Goal: Task Accomplishment & Management: Use online tool/utility

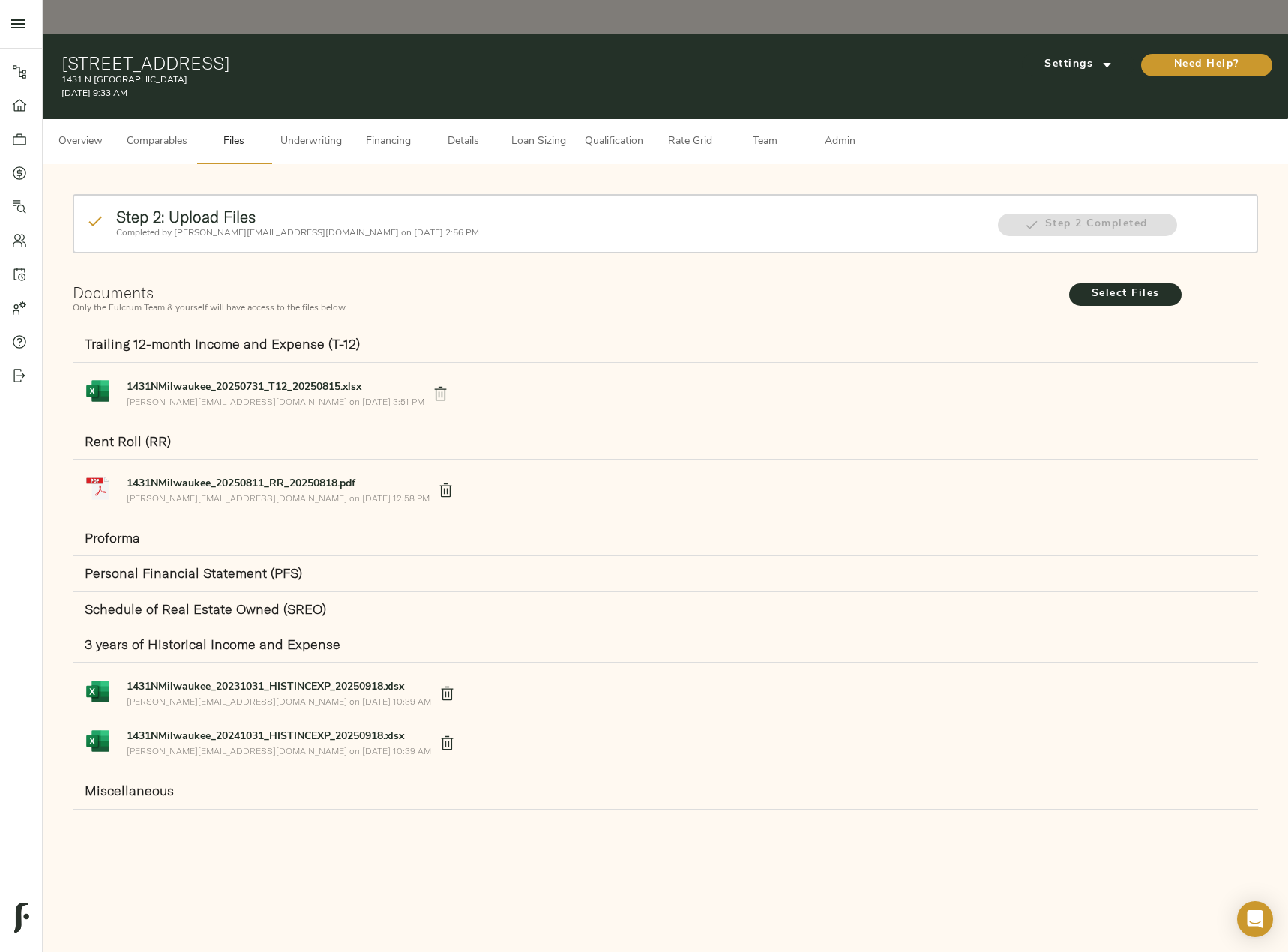
click at [332, 133] on span "Underwriting" at bounding box center [311, 142] width 61 height 19
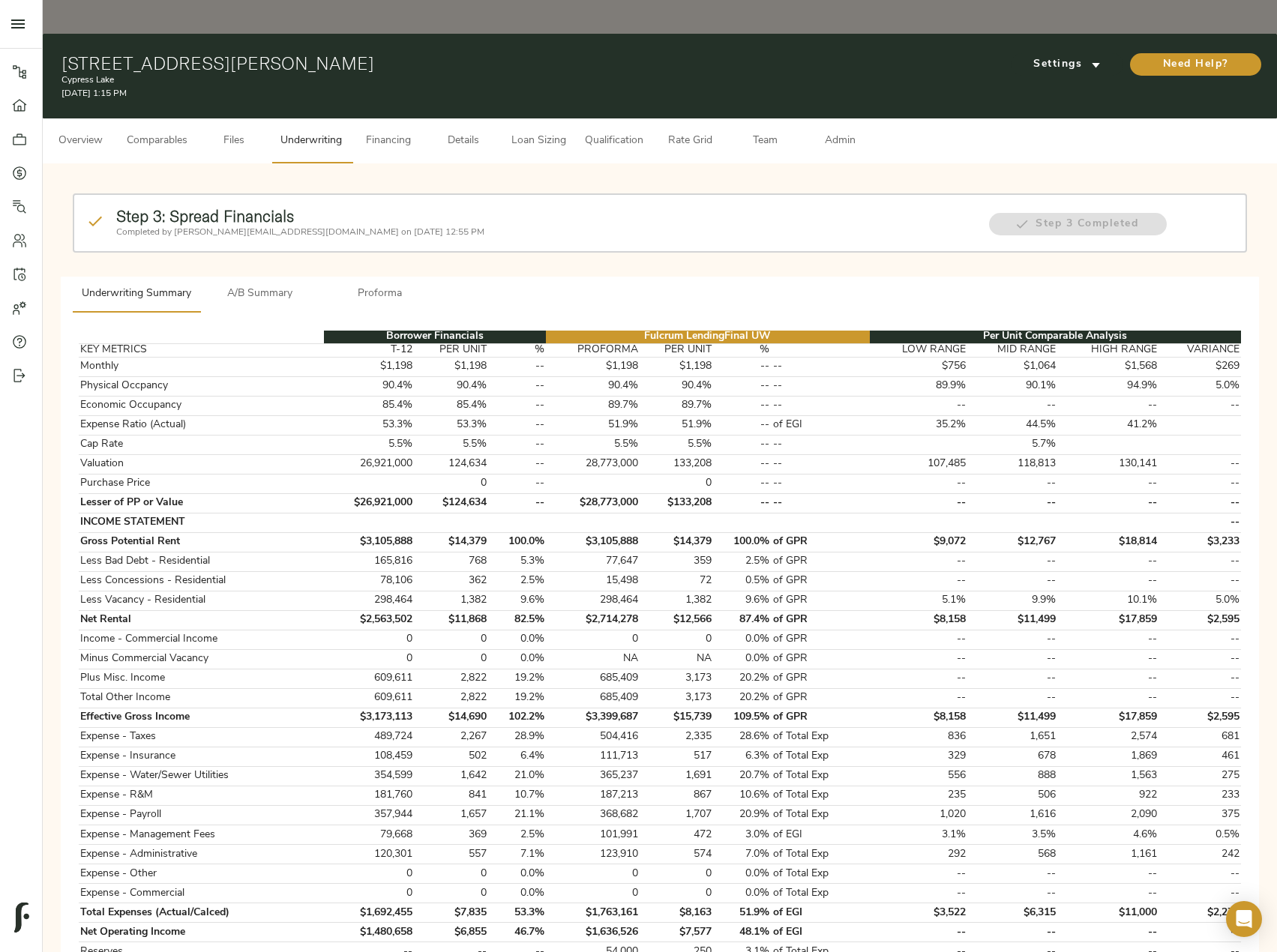
click at [177, 132] on span "Comparables" at bounding box center [156, 141] width 60 height 19
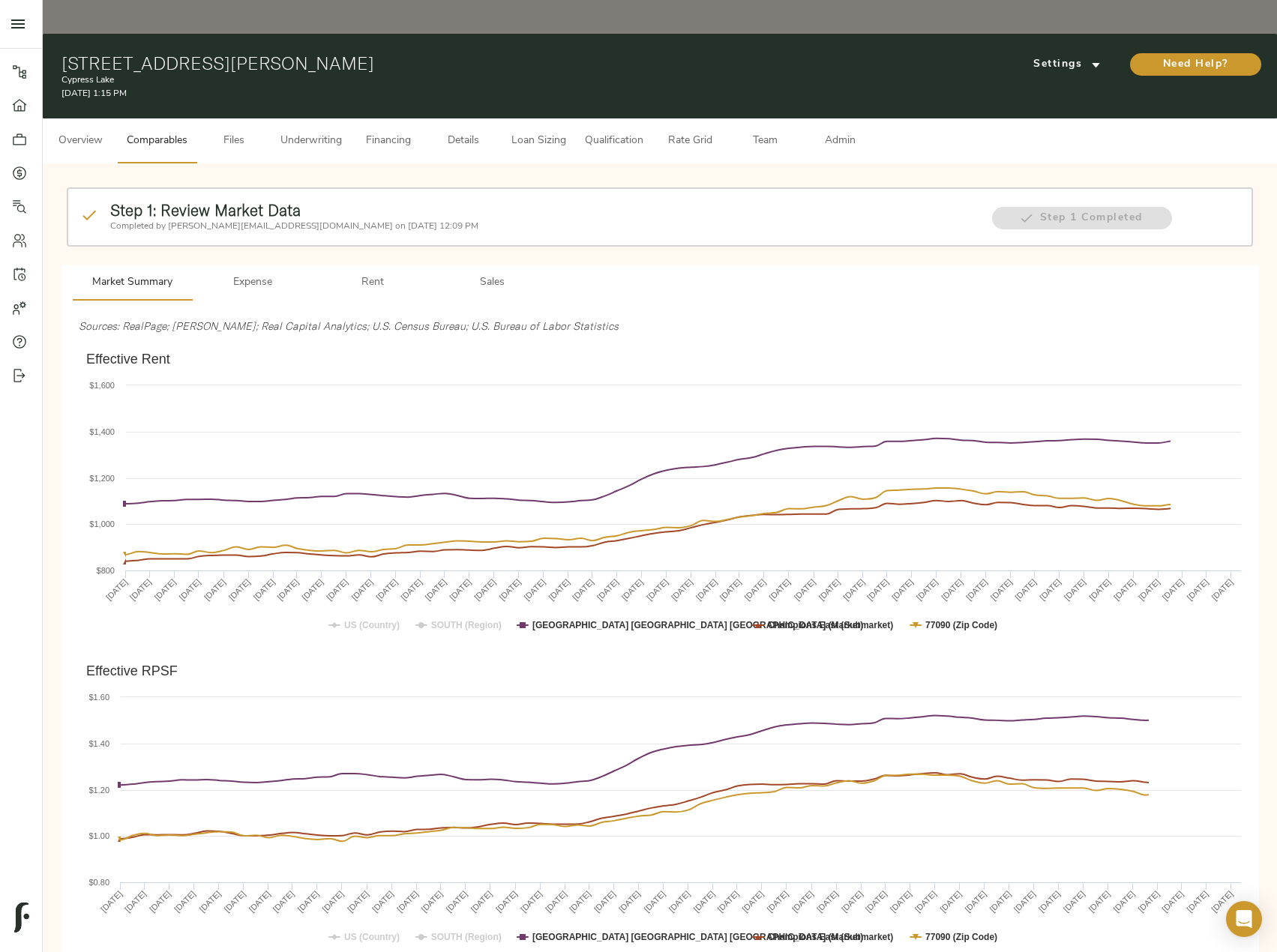
click at [383, 274] on span "Rent" at bounding box center [372, 283] width 102 height 19
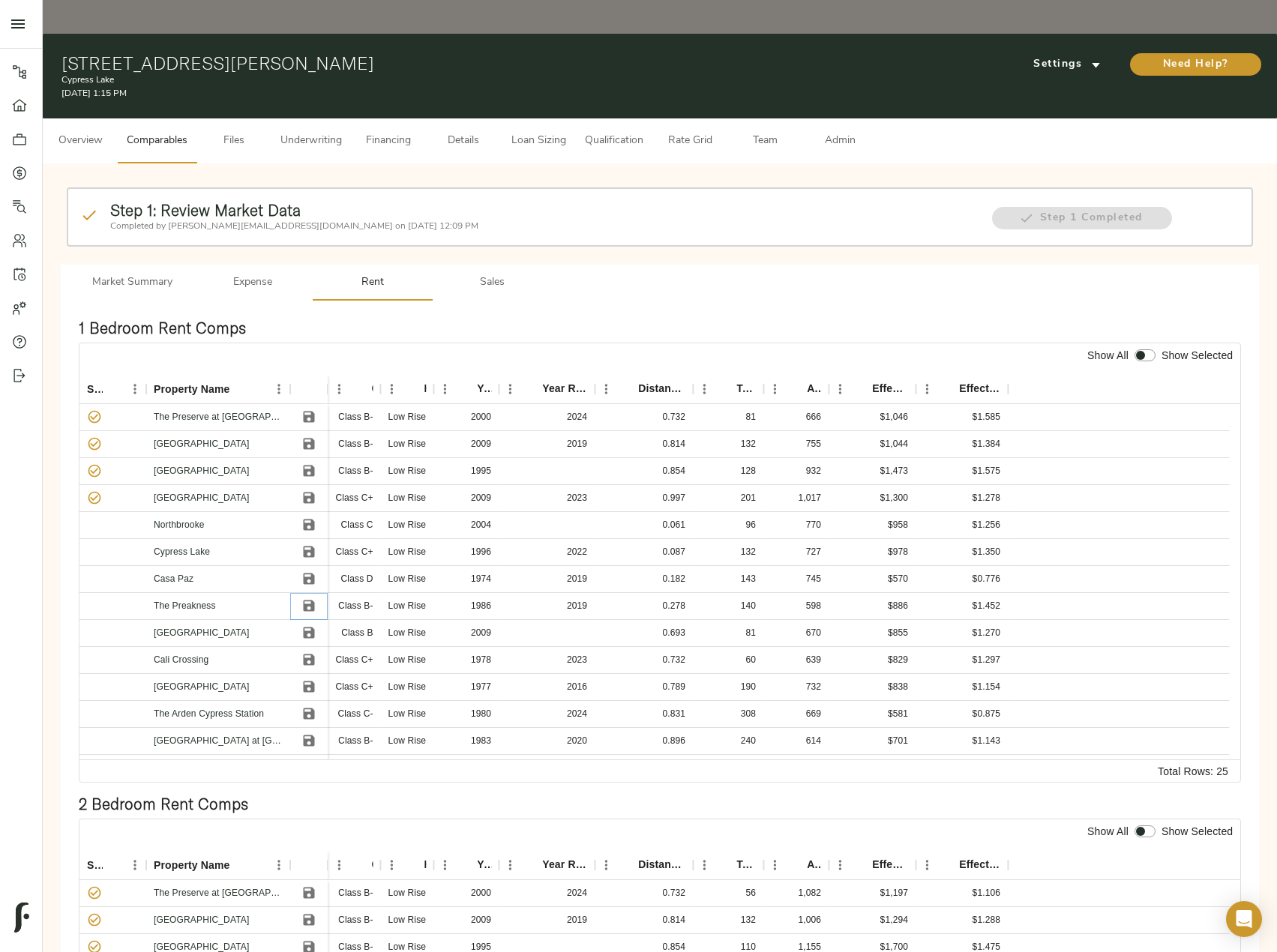
click at [304, 600] on icon "Save" at bounding box center [309, 605] width 11 height 11
click at [1145, 349] on input "checkbox" at bounding box center [1140, 355] width 36 height 12
checkbox input "true"
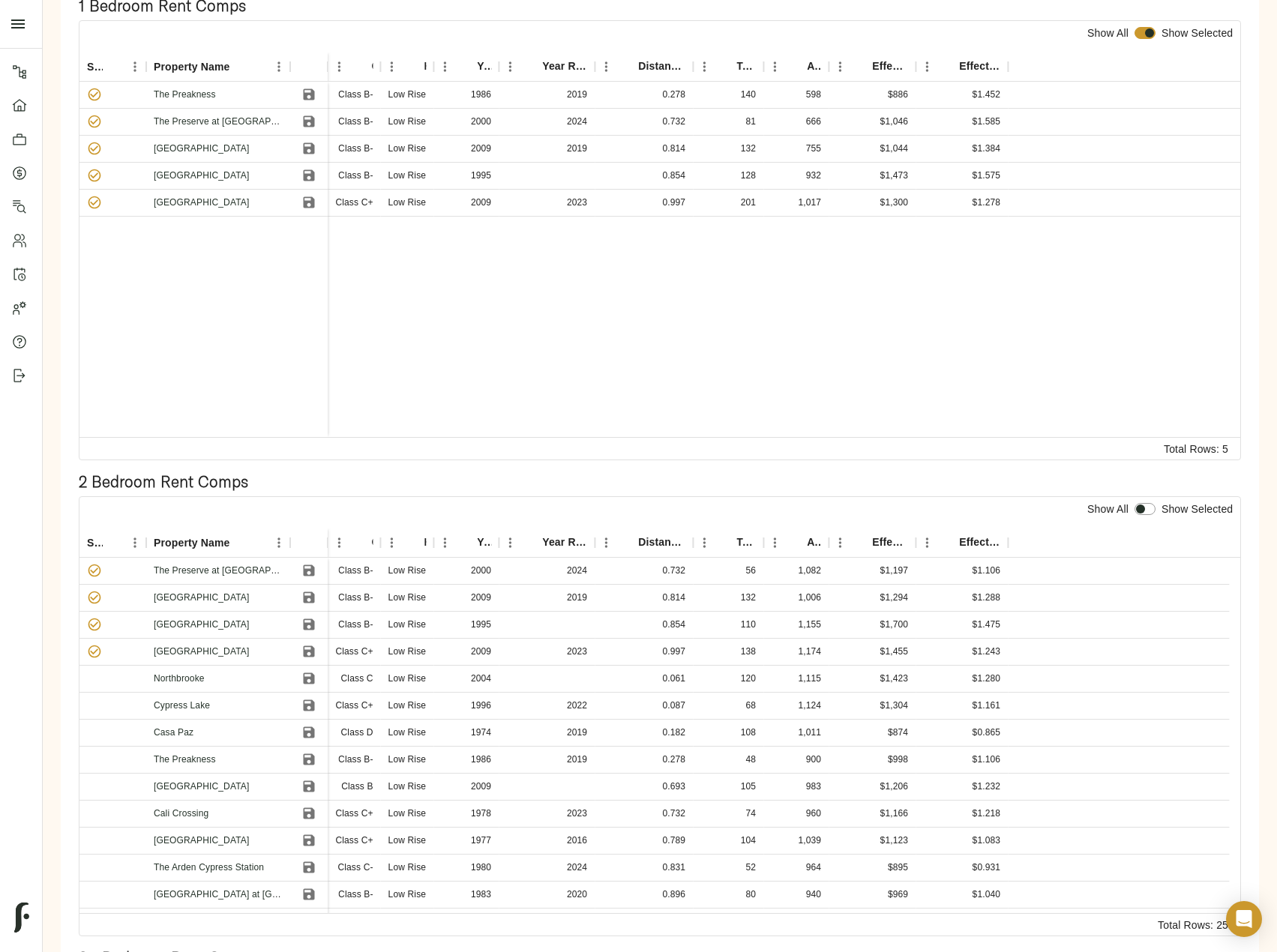
scroll to position [375, 0]
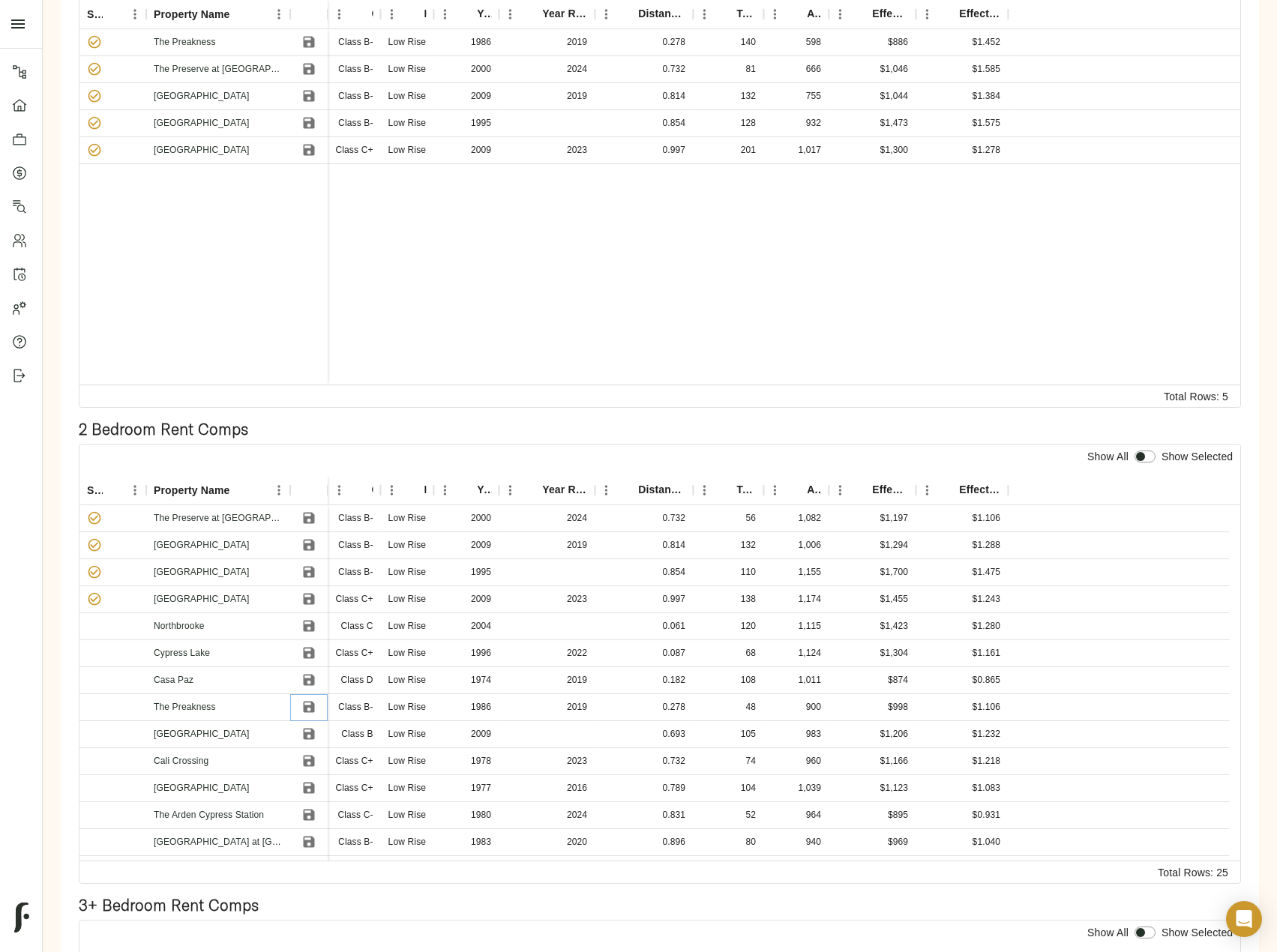
click at [308, 701] on icon "Save" at bounding box center [309, 706] width 11 height 11
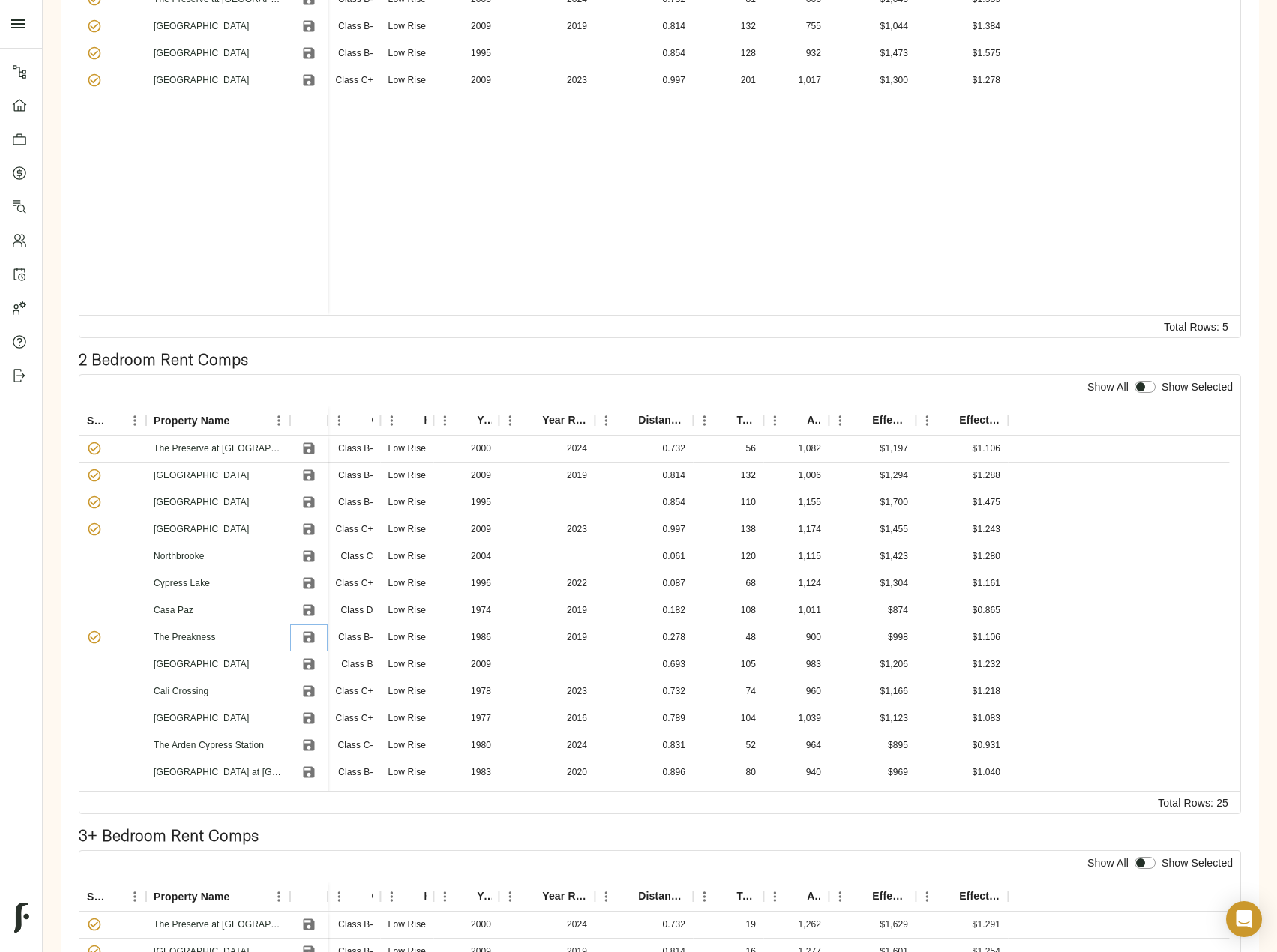
scroll to position [450, 0]
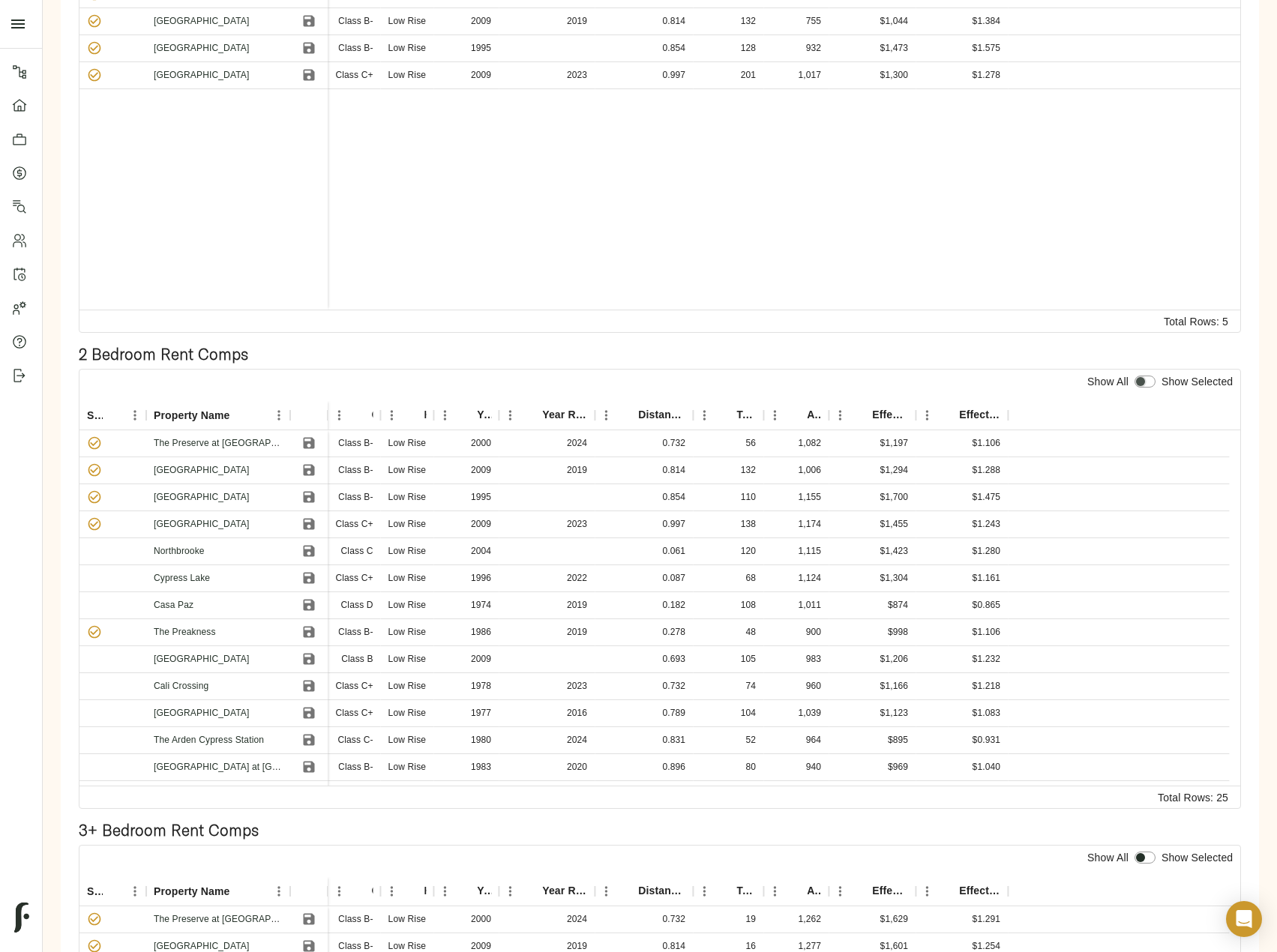
click at [1151, 376] on input "checkbox" at bounding box center [1140, 382] width 36 height 12
checkbox input "true"
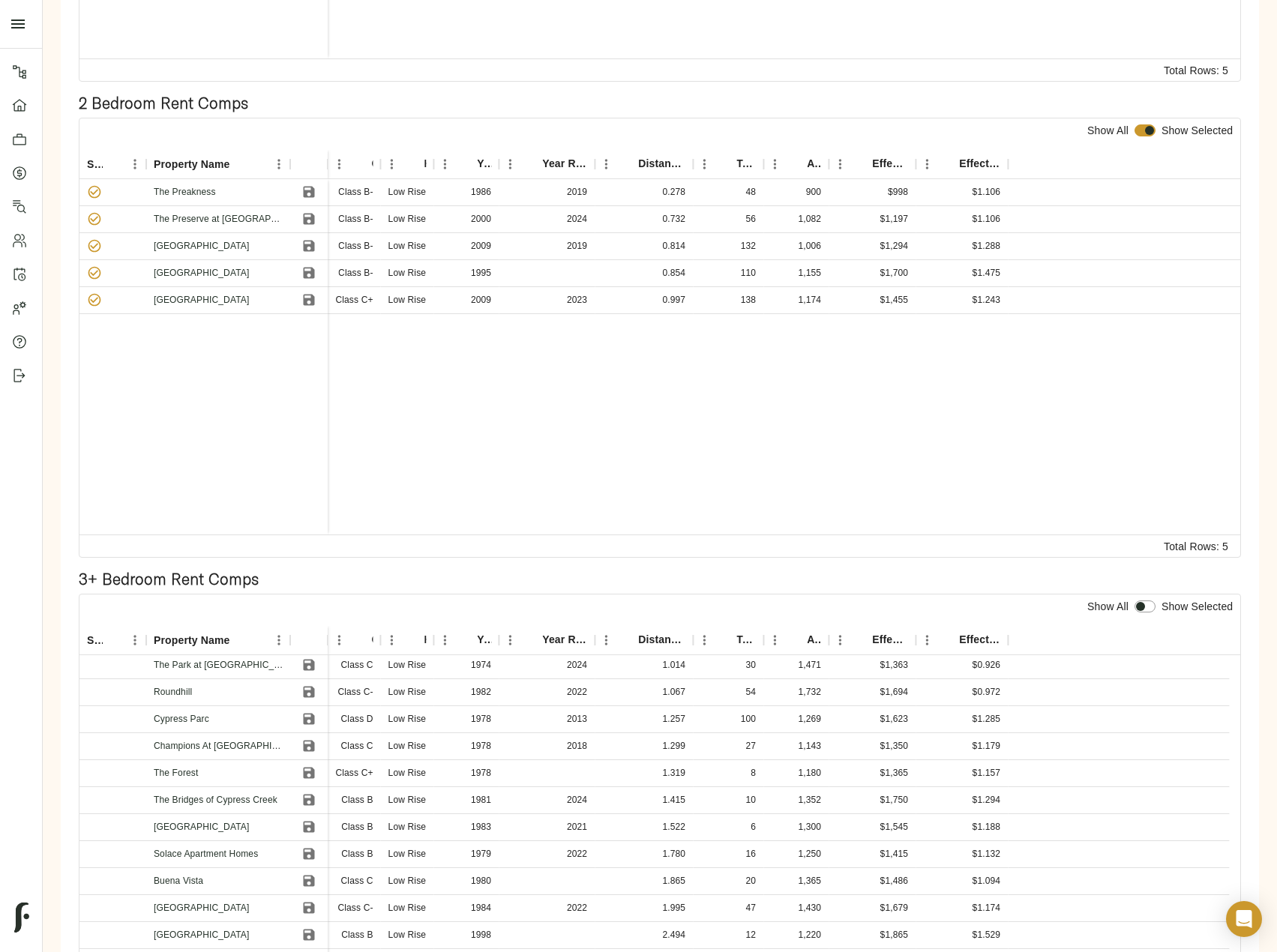
scroll to position [0, 0]
click at [309, 930] on icon "Save" at bounding box center [309, 938] width 15 height 15
click at [1145, 600] on input "checkbox" at bounding box center [1140, 606] width 36 height 12
checkbox input "true"
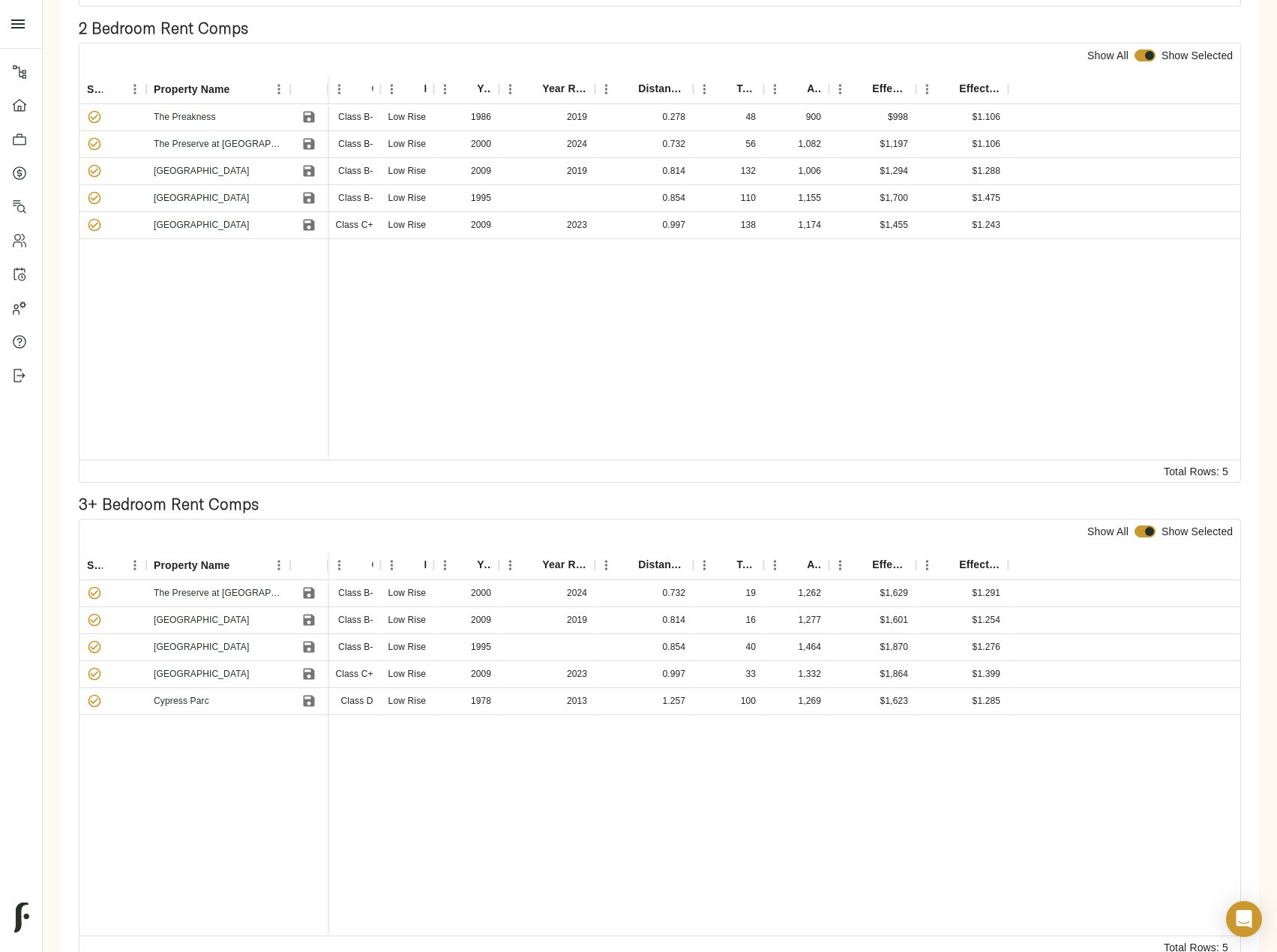
scroll to position [26, 0]
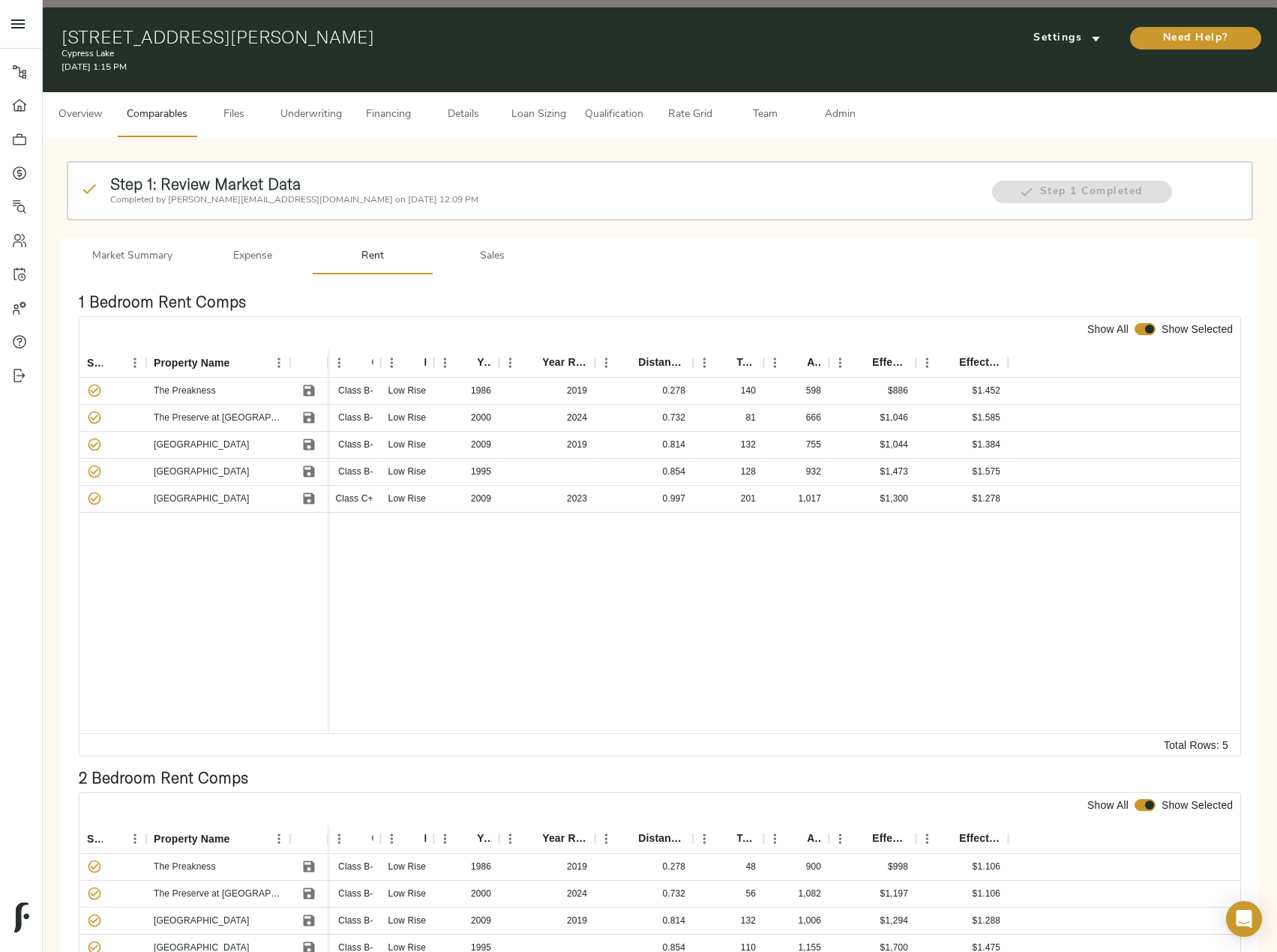
click at [480, 247] on span "Sales" at bounding box center [492, 257] width 102 height 19
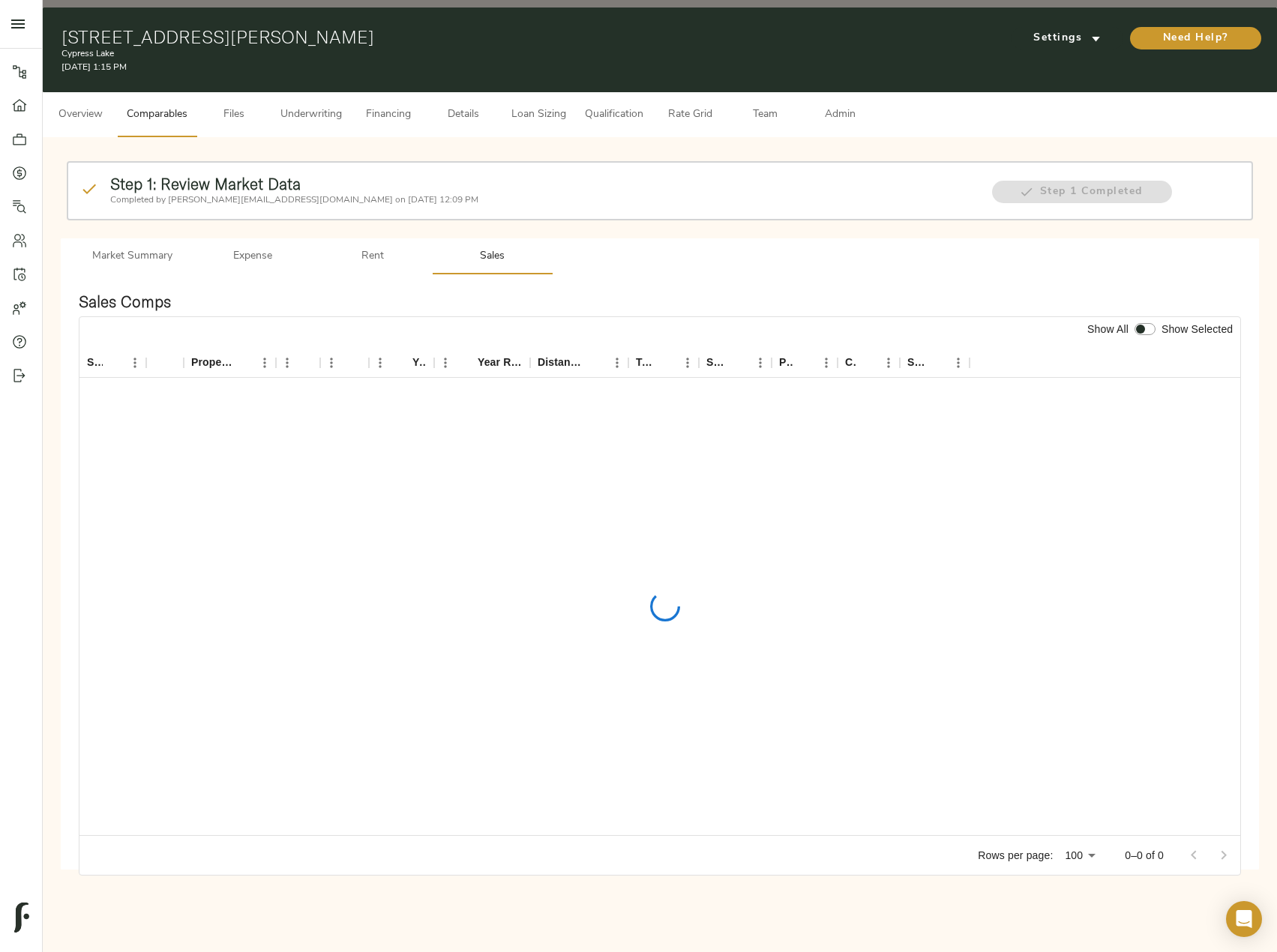
scroll to position [0, 0]
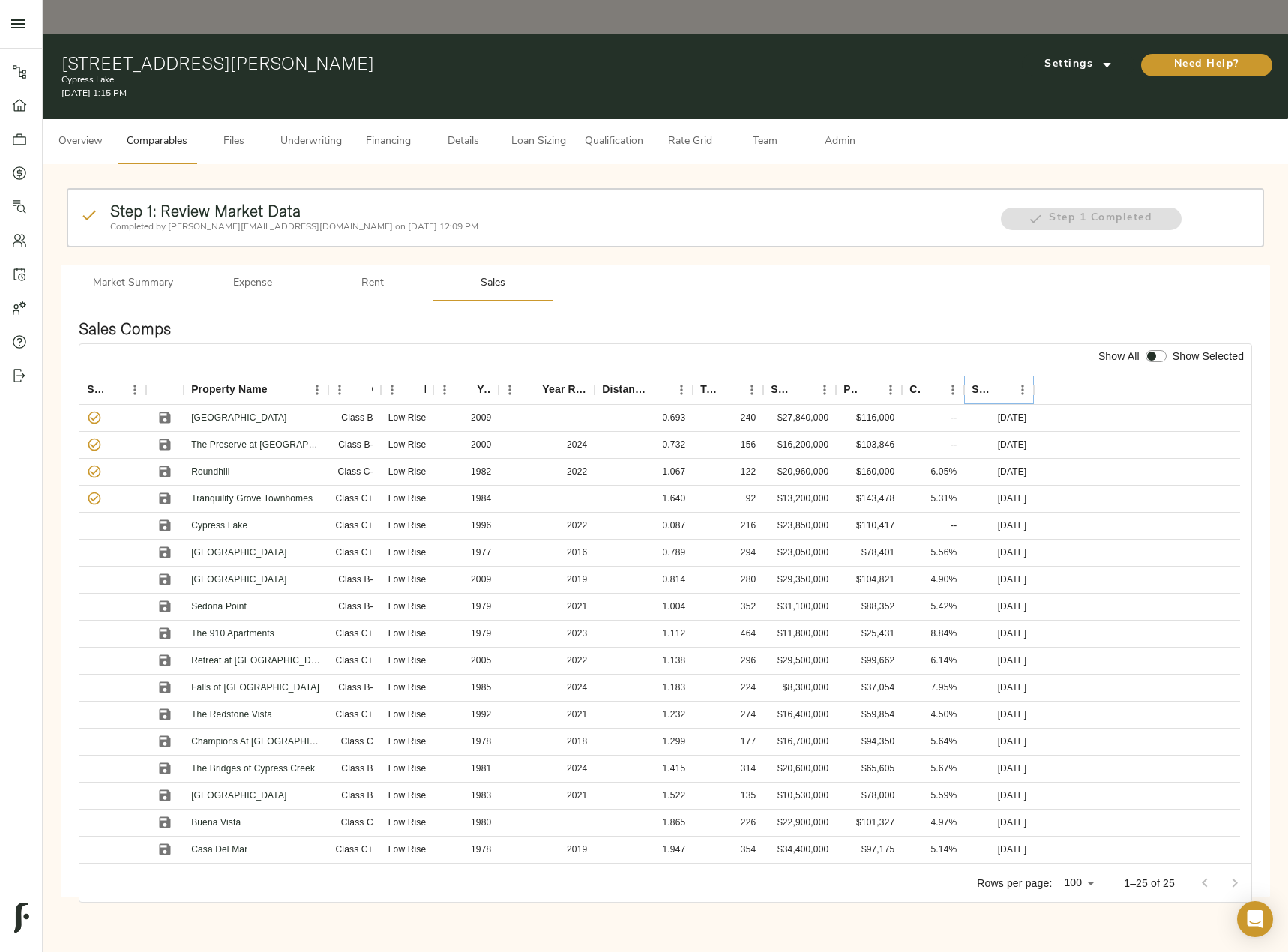
click at [994, 383] on icon "Sort" at bounding box center [1001, 390] width 14 height 14
click at [1001, 385] on icon "Sort" at bounding box center [1001, 389] width 9 height 9
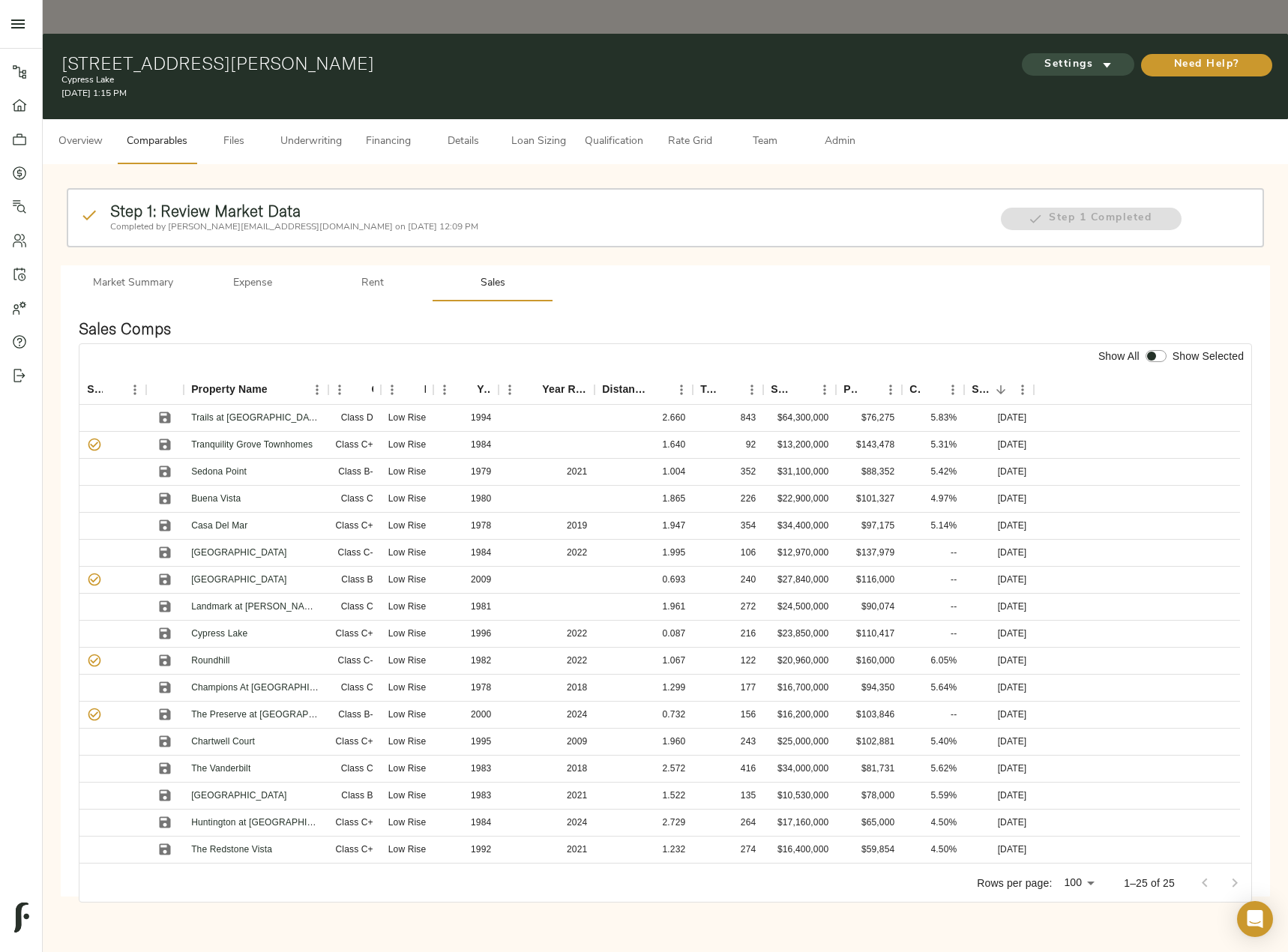
click at [1070, 55] on span "Settings" at bounding box center [1077, 65] width 82 height 19
click at [1083, 58] on span "Underwriting Template" at bounding box center [1092, 63] width 92 height 14
click at [164, 465] on div at bounding box center [644, 476] width 1288 height 952
click at [166, 493] on icon "Save" at bounding box center [165, 498] width 11 height 11
click at [162, 709] on icon "Save" at bounding box center [165, 714] width 11 height 11
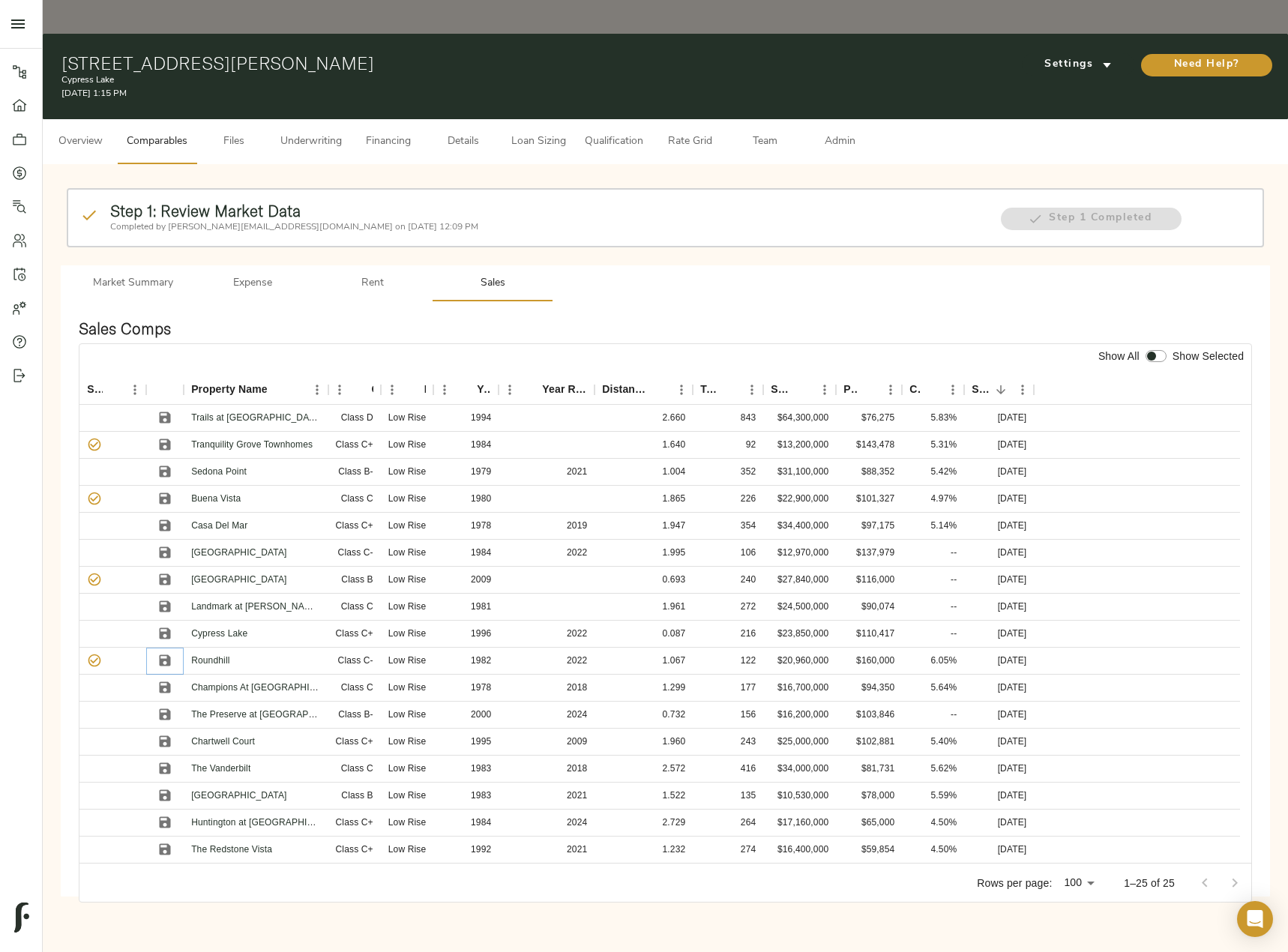
click at [162, 655] on icon "Save" at bounding box center [165, 660] width 11 height 11
click at [158, 572] on icon "Save" at bounding box center [165, 580] width 15 height 15
click at [167, 518] on icon "Save" at bounding box center [165, 525] width 15 height 15
click at [164, 545] on icon "Save" at bounding box center [165, 552] width 15 height 15
click at [162, 572] on icon "Save" at bounding box center [165, 580] width 15 height 15
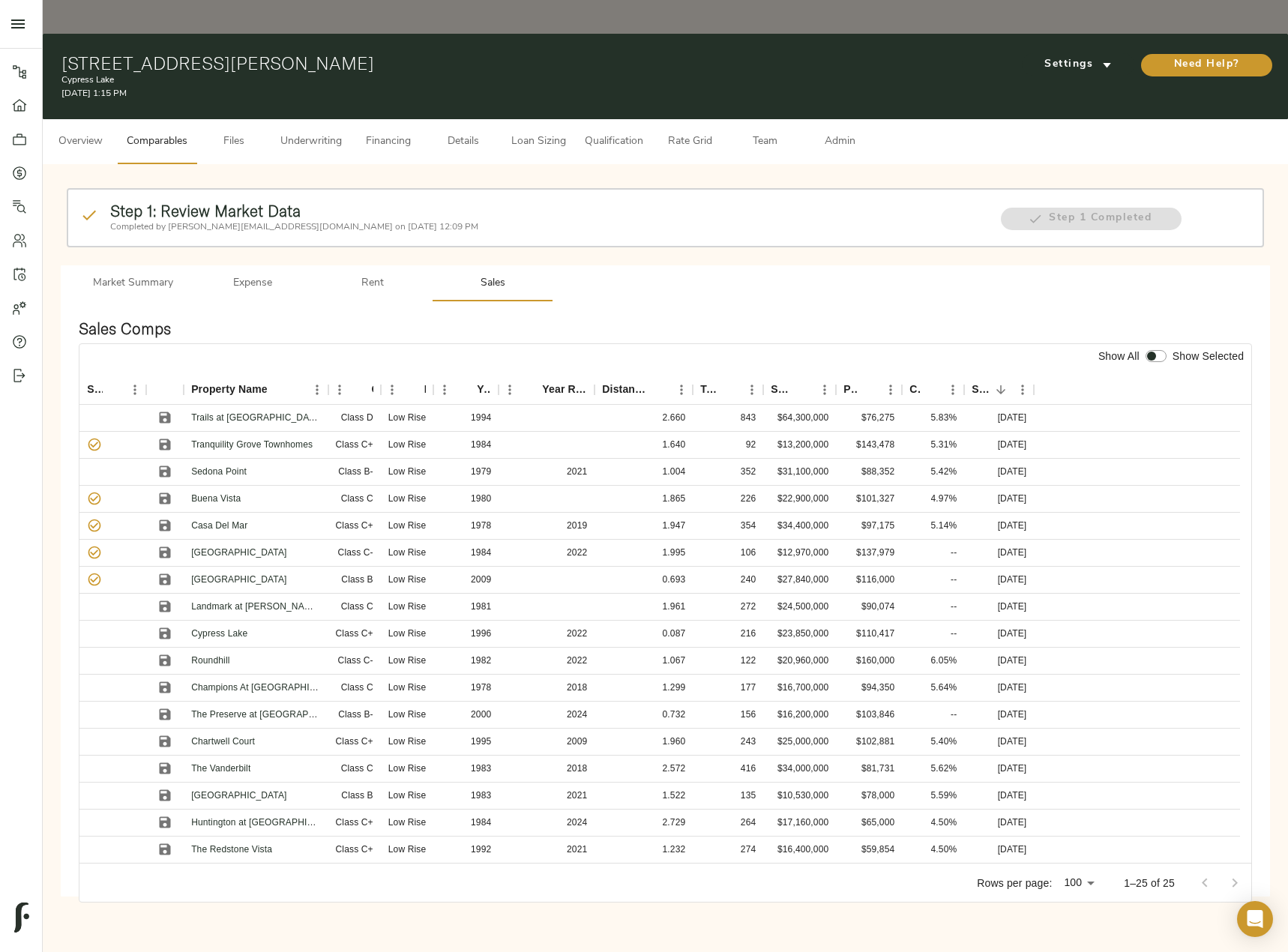
click at [1157, 347] on div at bounding box center [1156, 356] width 27 height 20
click at [1160, 350] on input "checkbox" at bounding box center [1151, 356] width 36 height 12
checkbox input "true"
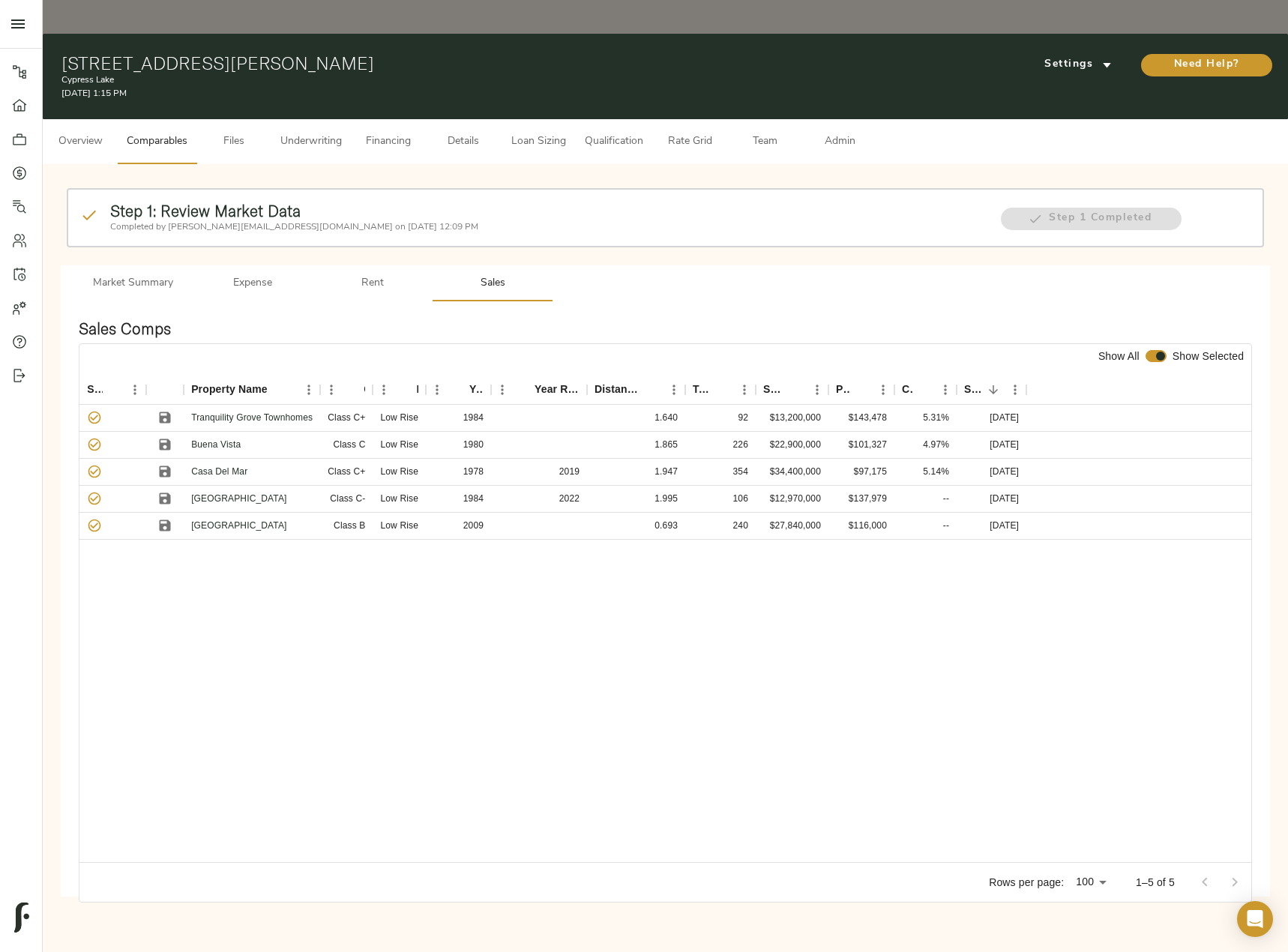
click at [835, 133] on span "Admin" at bounding box center [839, 142] width 57 height 19
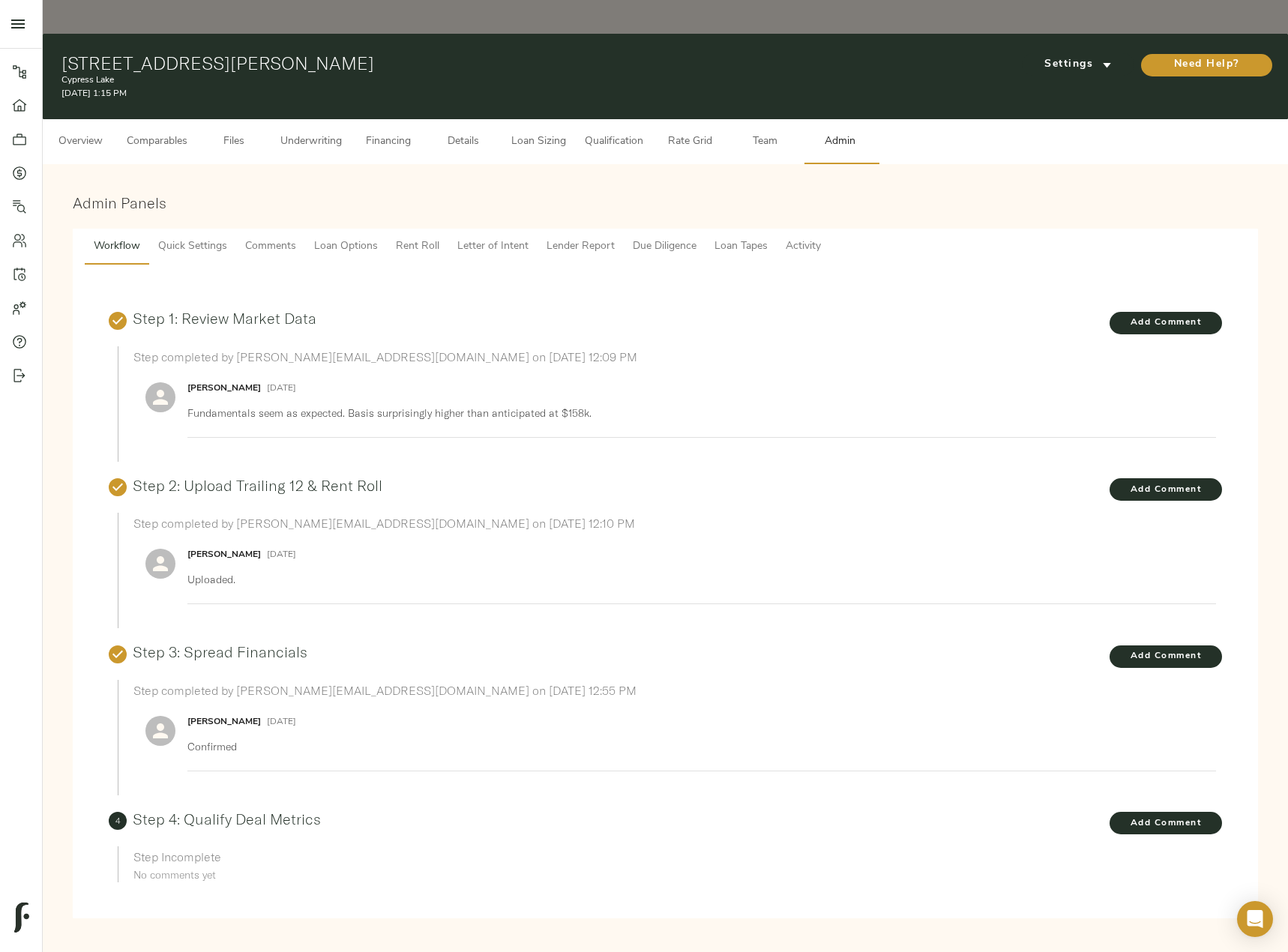
click at [567, 238] on span "Lender Report" at bounding box center [581, 247] width 68 height 19
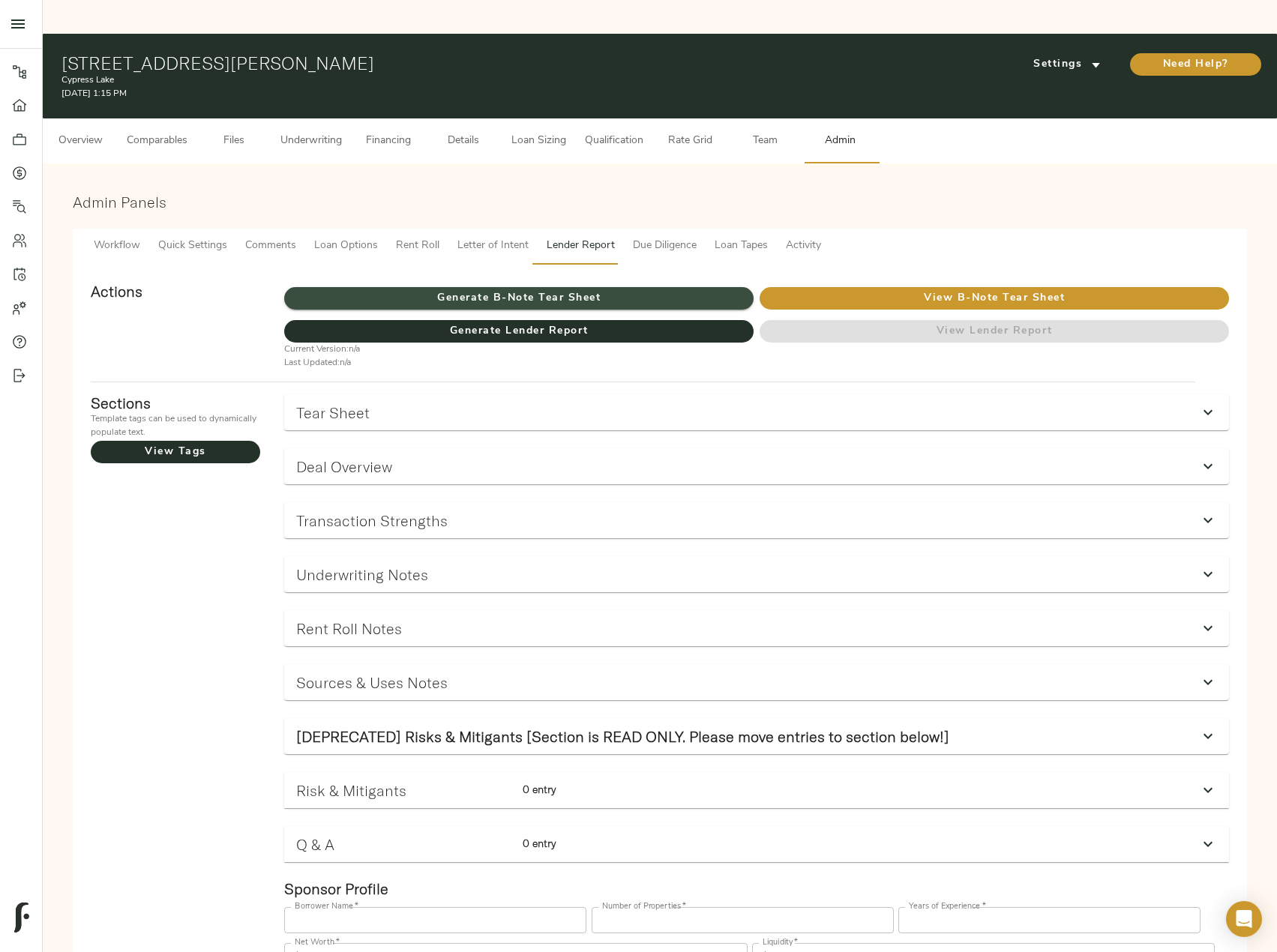
click at [574, 289] on span "Generate B-Note Tear Sheet" at bounding box center [519, 298] width 469 height 19
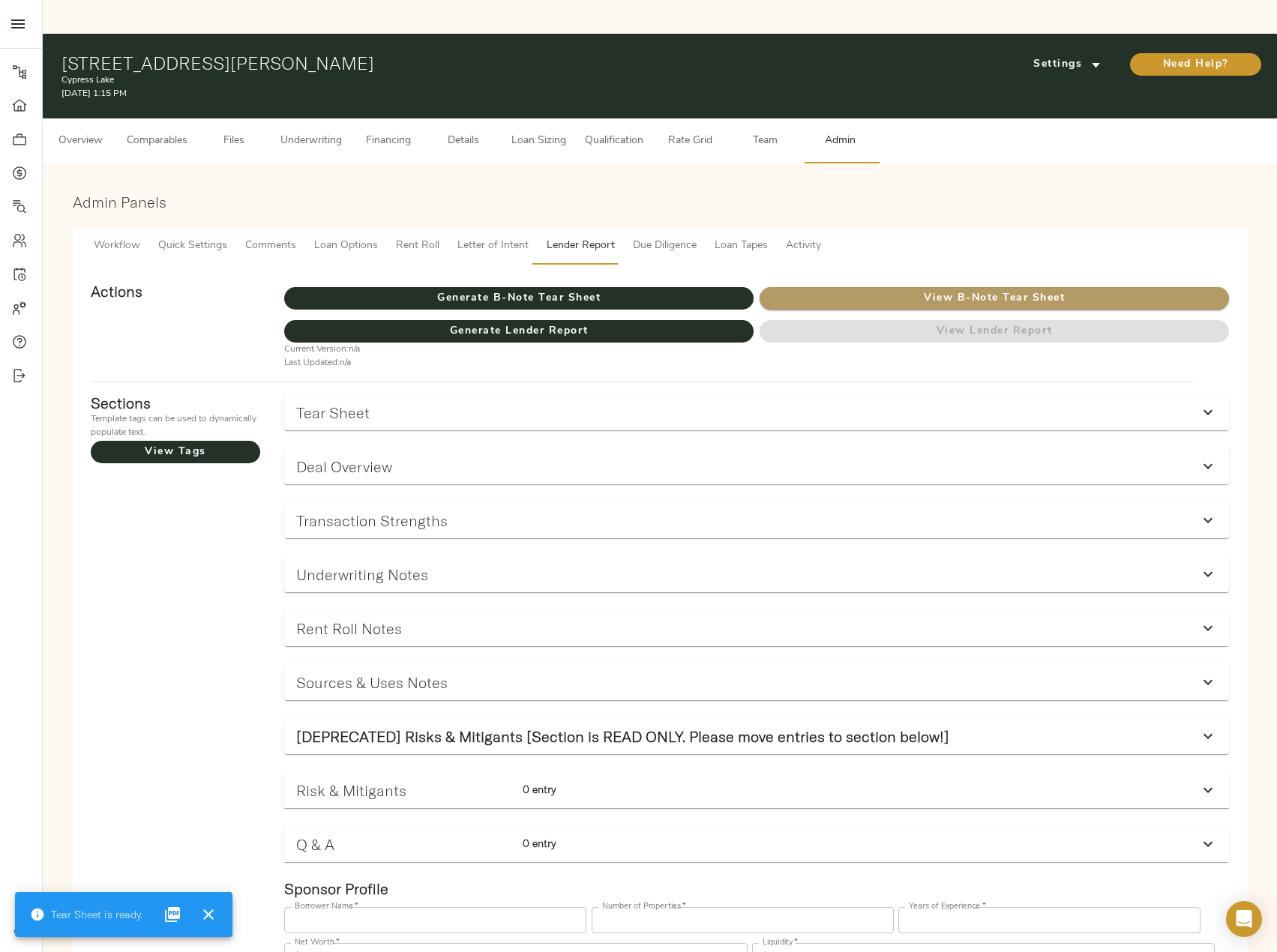
click at [921, 289] on span "View B-Note Tear Sheet" at bounding box center [994, 298] width 469 height 19
